Goal: Transaction & Acquisition: Purchase product/service

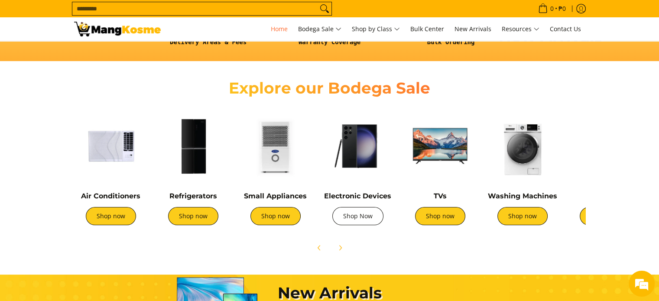
scroll to position [260, 0]
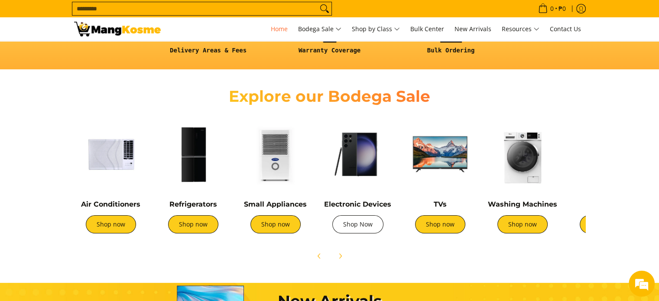
click at [367, 225] on link "Shop Now" at bounding box center [358, 224] width 51 height 18
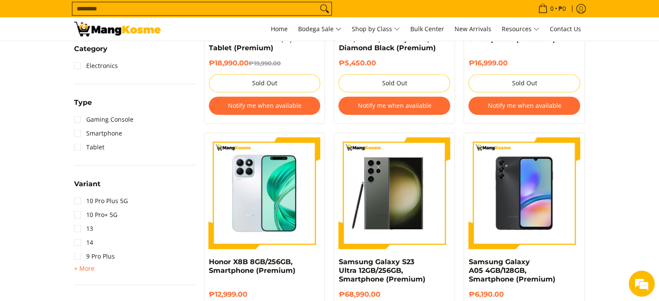
scroll to position [477, 0]
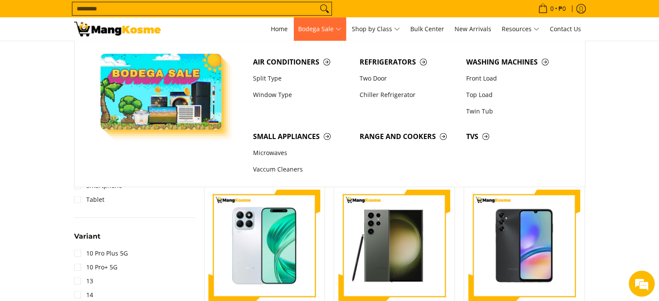
click at [310, 29] on span "Bodega Sale" at bounding box center [319, 29] width 43 height 11
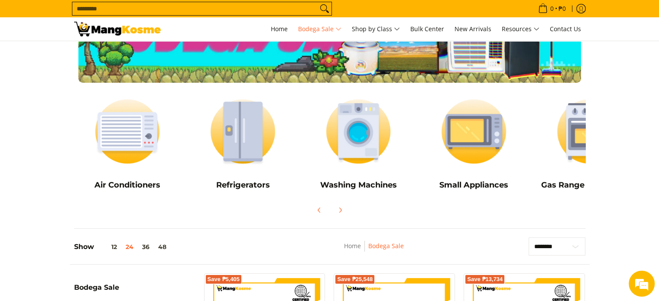
scroll to position [87, 0]
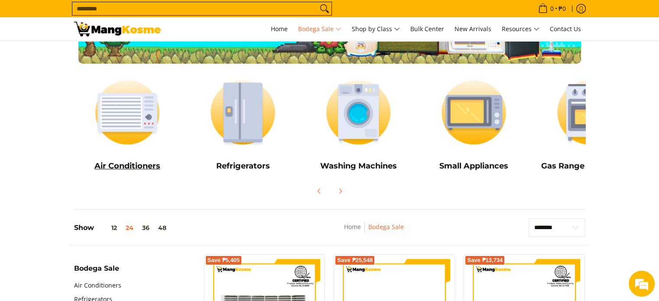
click at [126, 121] on img at bounding box center [127, 112] width 107 height 80
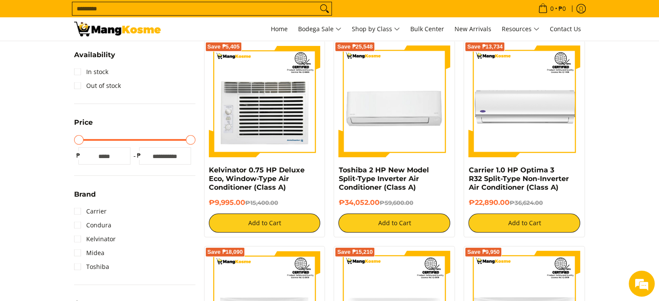
scroll to position [173, 0]
